Goal: Obtain resource: Obtain resource

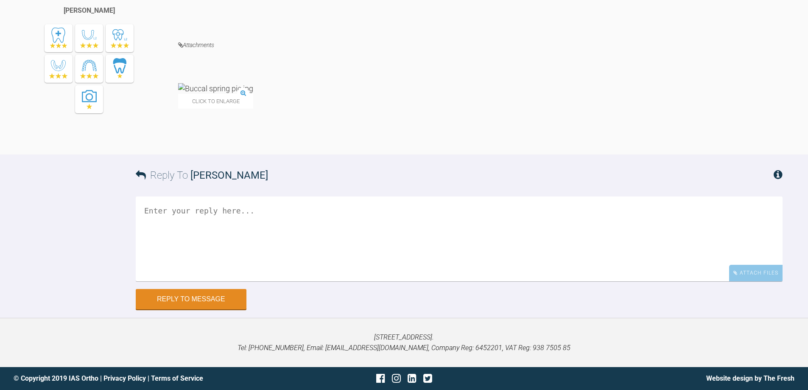
scroll to position [8752, 0]
click at [204, 94] on img at bounding box center [215, 88] width 75 height 11
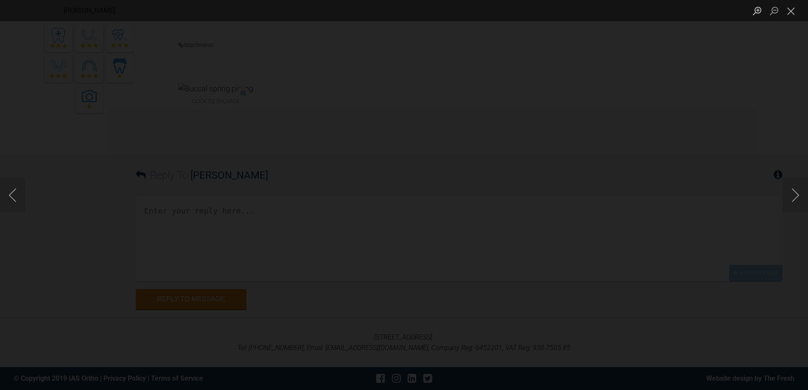
click at [404, 195] on img "Lightbox" at bounding box center [404, 195] width 0 height 0
click at [790, 11] on button "Close lightbox" at bounding box center [791, 10] width 17 height 15
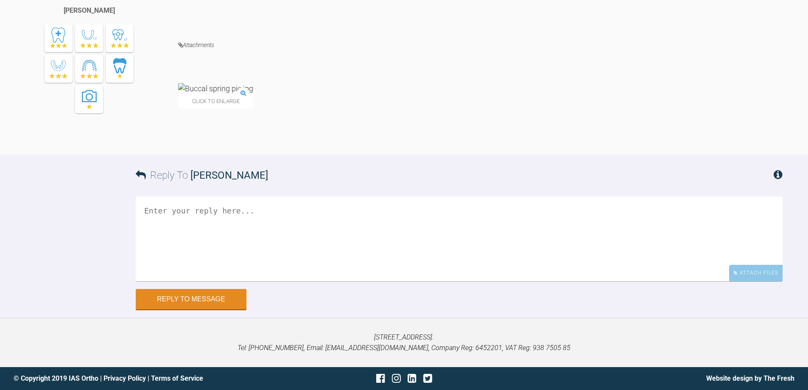
click at [460, 117] on div "Click to enlarge" at bounding box center [480, 100] width 605 height 34
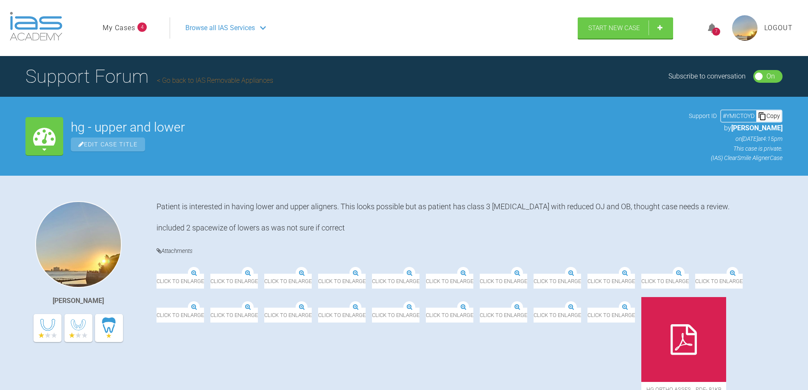
scroll to position [8059, 0]
